Goal: Transaction & Acquisition: Download file/media

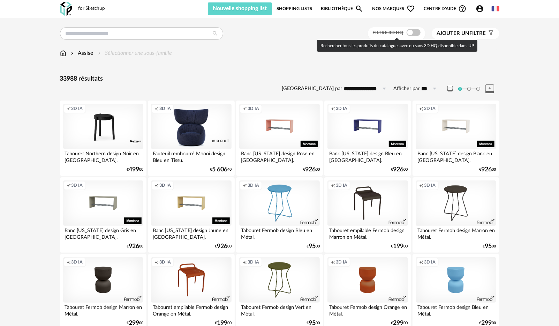
drag, startPoint x: 414, startPoint y: 33, endPoint x: 384, endPoint y: 54, distance: 36.0
click at [414, 33] on span at bounding box center [414, 32] width 14 height 7
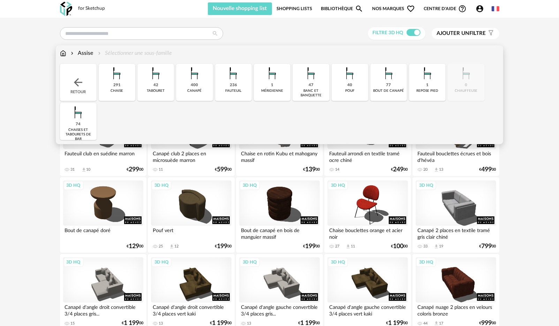
click at [309, 90] on div "banc et banquette" at bounding box center [311, 93] width 32 height 9
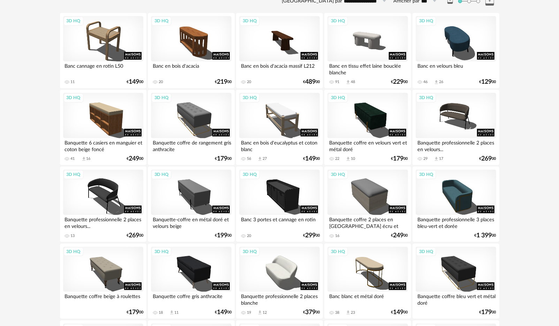
scroll to position [77, 0]
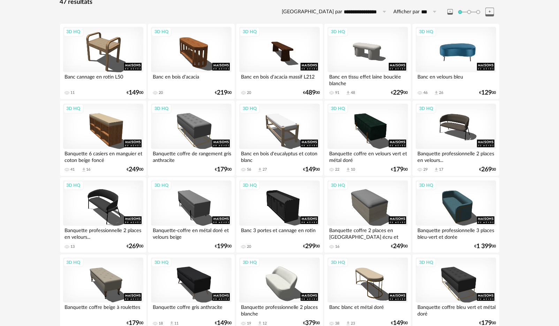
click at [461, 55] on div "3D HQ" at bounding box center [456, 49] width 80 height 45
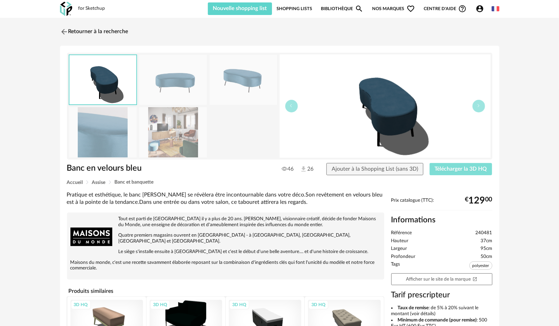
click at [461, 171] on span "Télécharger la 3D HQ" at bounding box center [461, 169] width 52 height 6
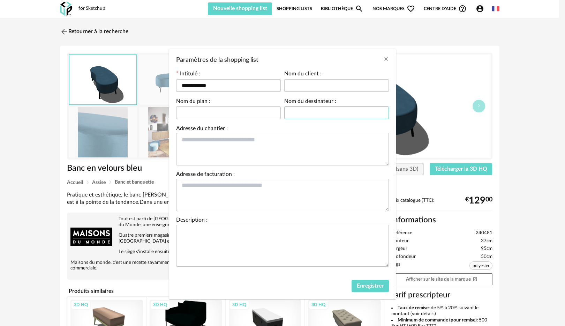
click at [301, 114] on input "Paramètres de la shopping list" at bounding box center [336, 112] width 105 height 13
type input "*********"
click at [365, 286] on span "Enregistrer" at bounding box center [370, 286] width 27 height 6
